Goal: Navigation & Orientation: Go to known website

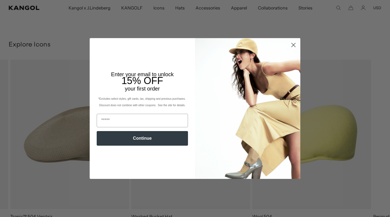
scroll to position [651, 0]
